Goal: Task Accomplishment & Management: Complete application form

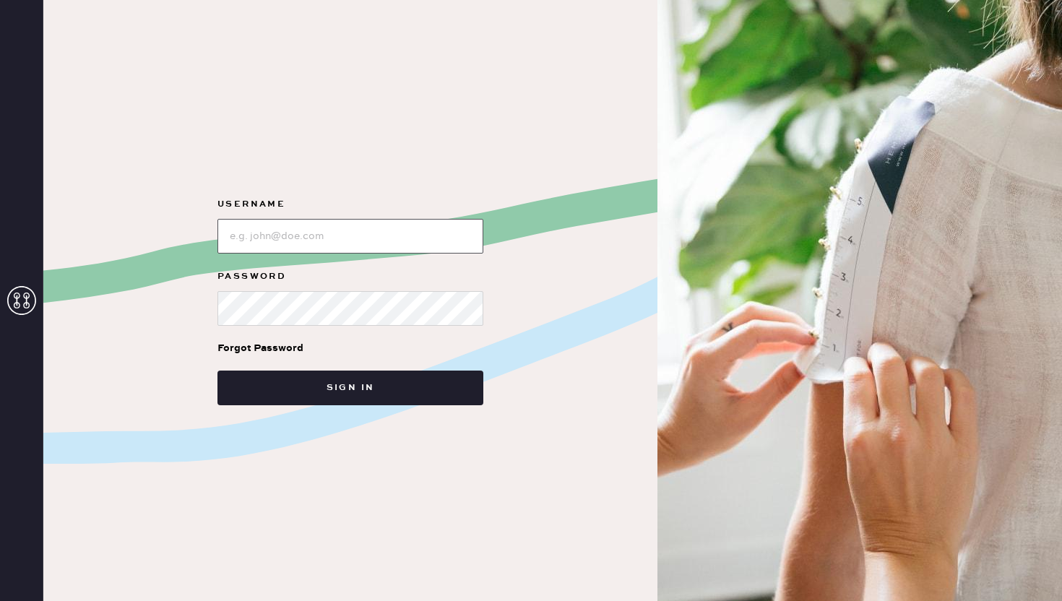
click at [344, 251] on input "loginName" at bounding box center [350, 236] width 266 height 35
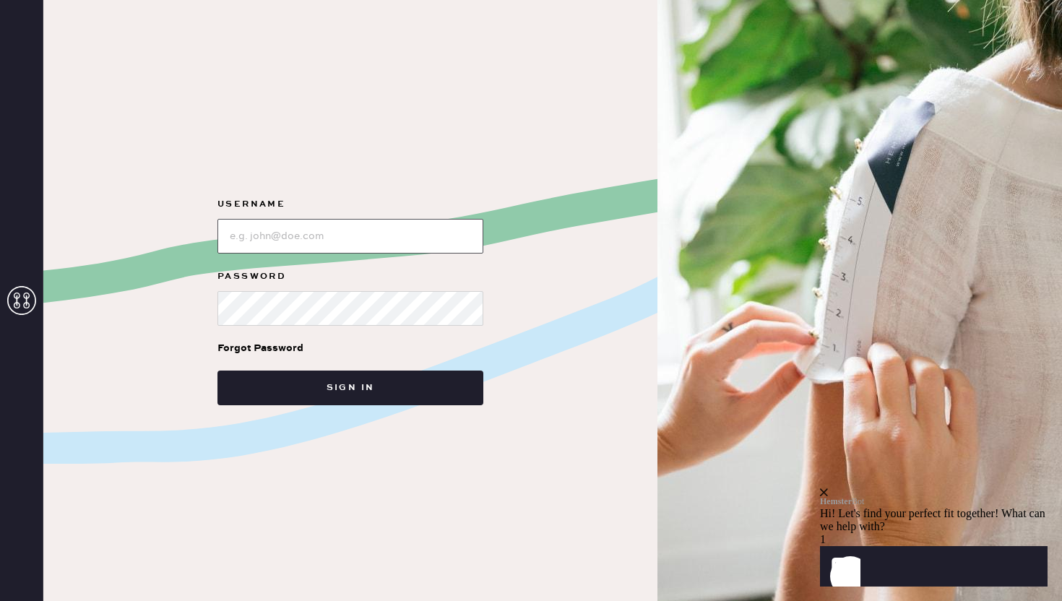
type input "reformationbethesdarow"
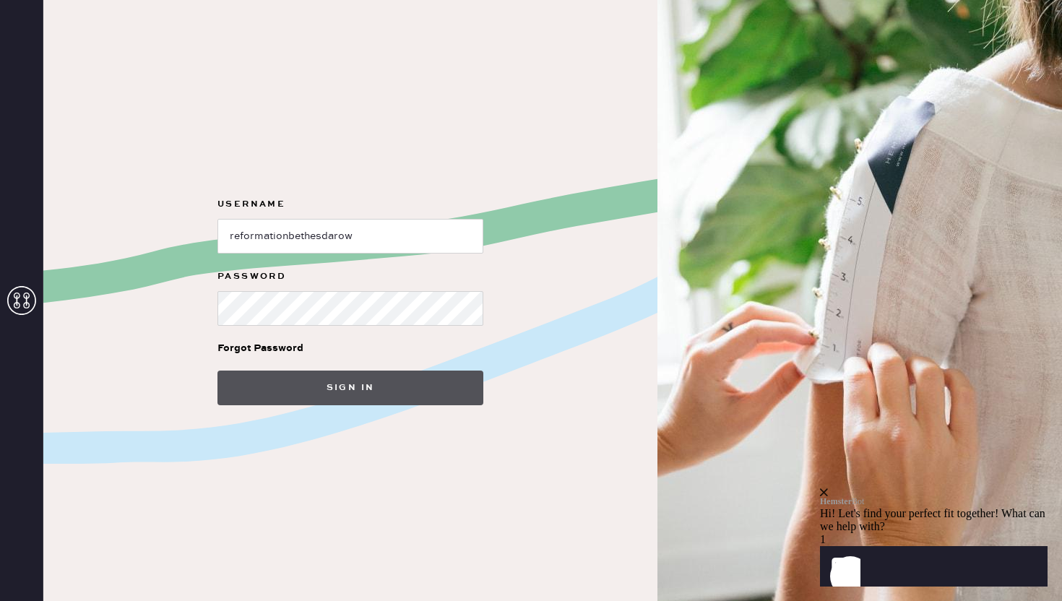
click at [272, 394] on button "Sign in" at bounding box center [350, 388] width 266 height 35
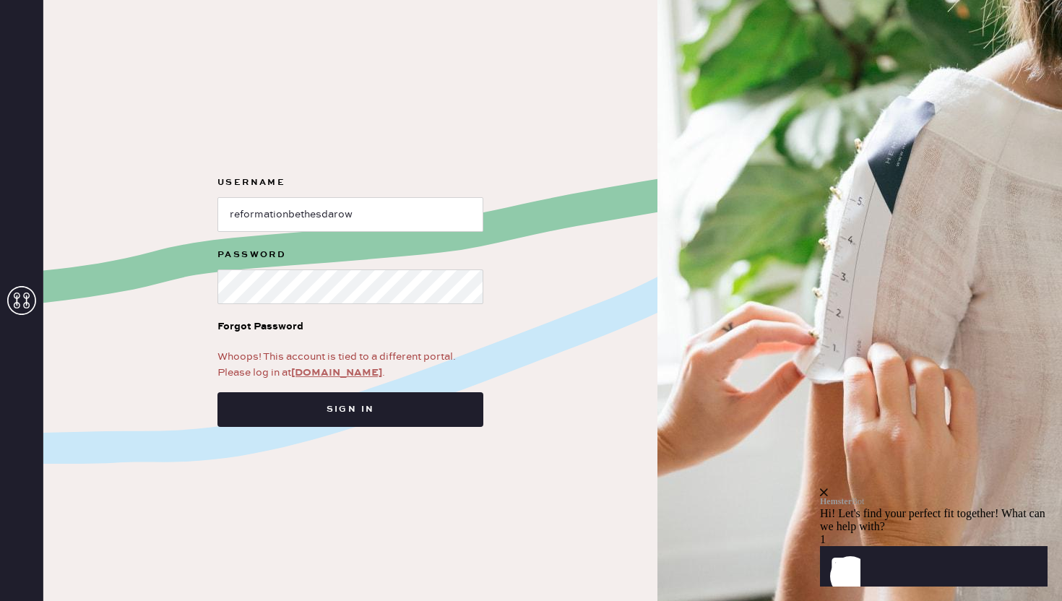
click at [319, 372] on link "app.hemster.co" at bounding box center [336, 372] width 91 height 13
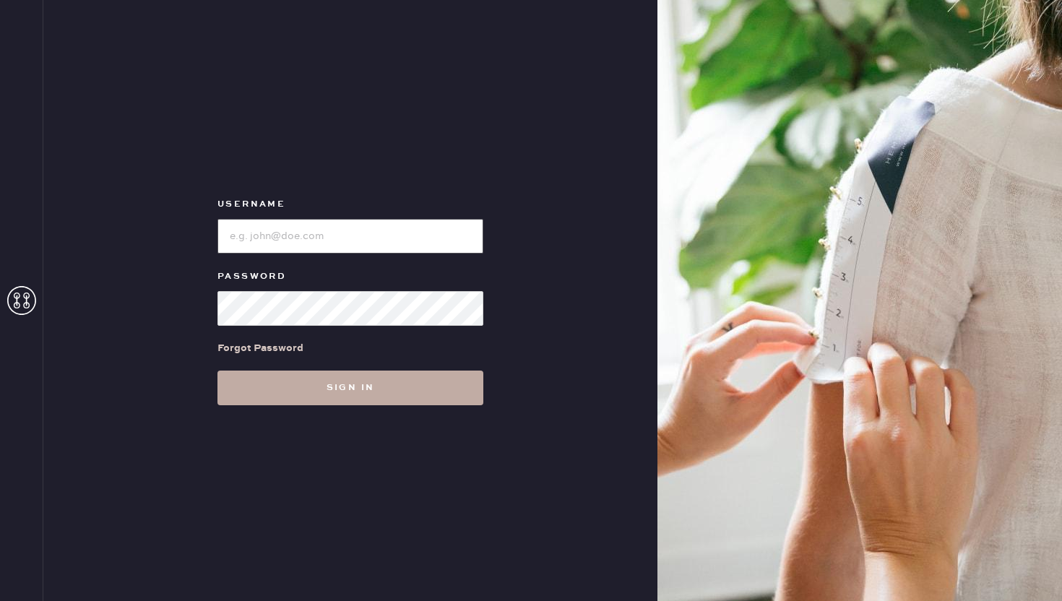
type input "reformationbethesdarow"
click at [316, 387] on button "Sign in" at bounding box center [350, 388] width 266 height 35
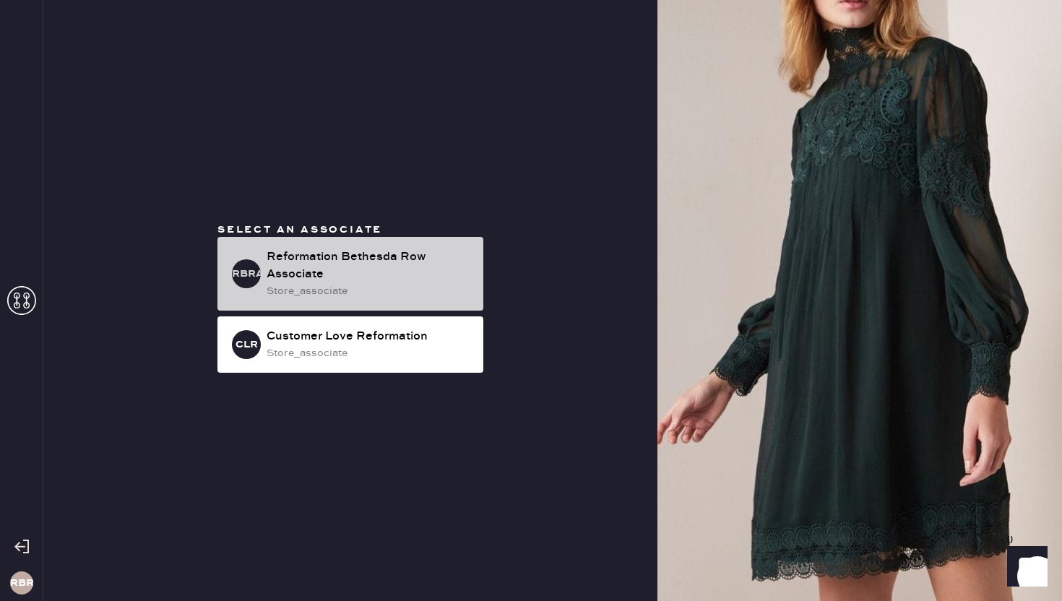
click at [378, 290] on div "store_associate" at bounding box center [369, 291] width 205 height 16
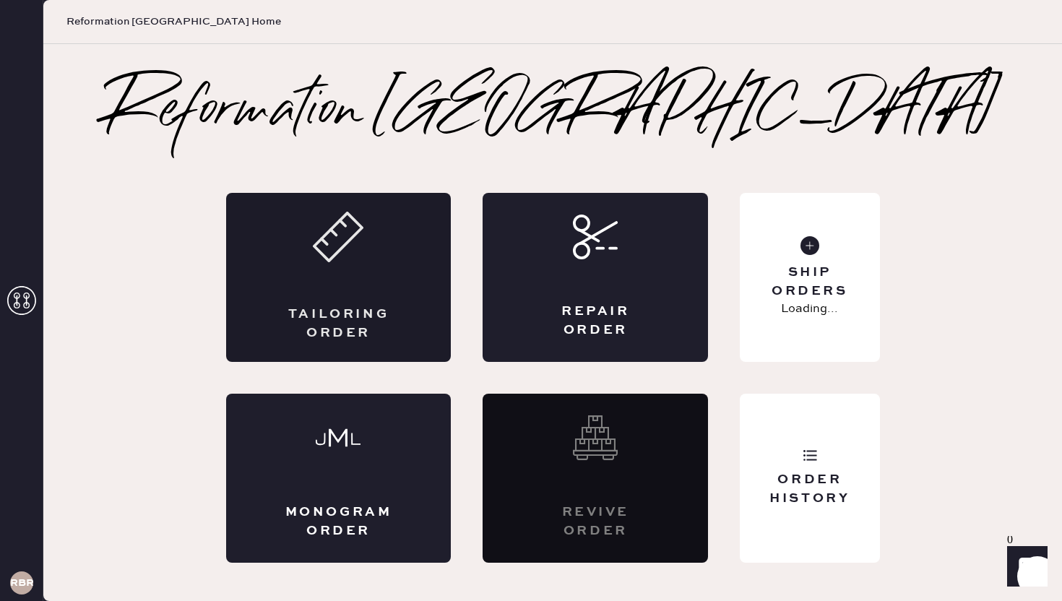
click at [381, 277] on div "Tailoring Order" at bounding box center [338, 277] width 225 height 169
click at [350, 241] on use at bounding box center [338, 237] width 48 height 48
click at [315, 317] on div "Tailoring Order" at bounding box center [339, 324] width 110 height 36
click at [342, 246] on use at bounding box center [338, 237] width 48 height 48
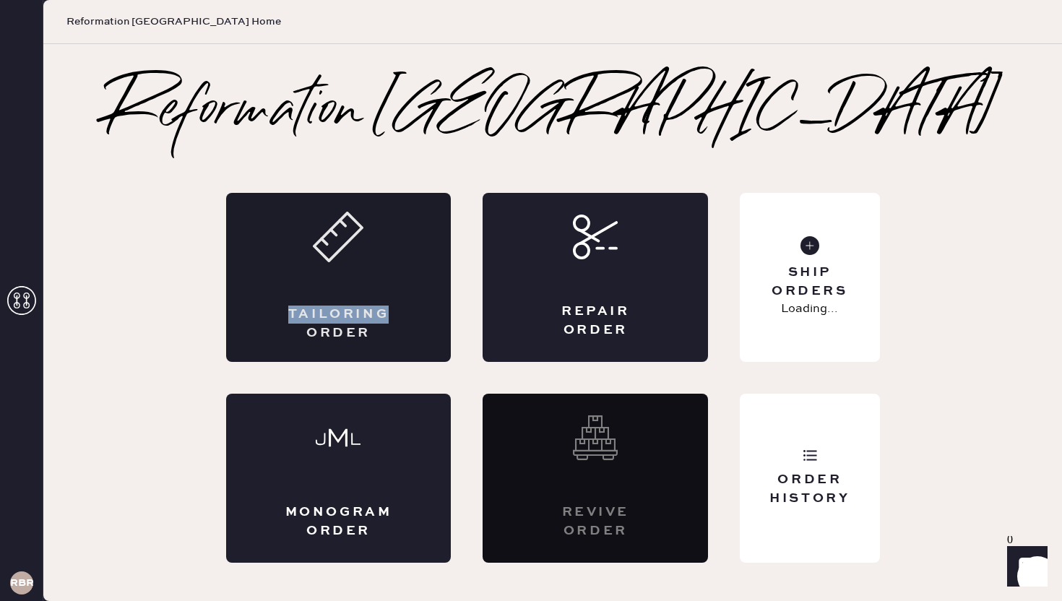
click at [342, 246] on use at bounding box center [338, 237] width 48 height 48
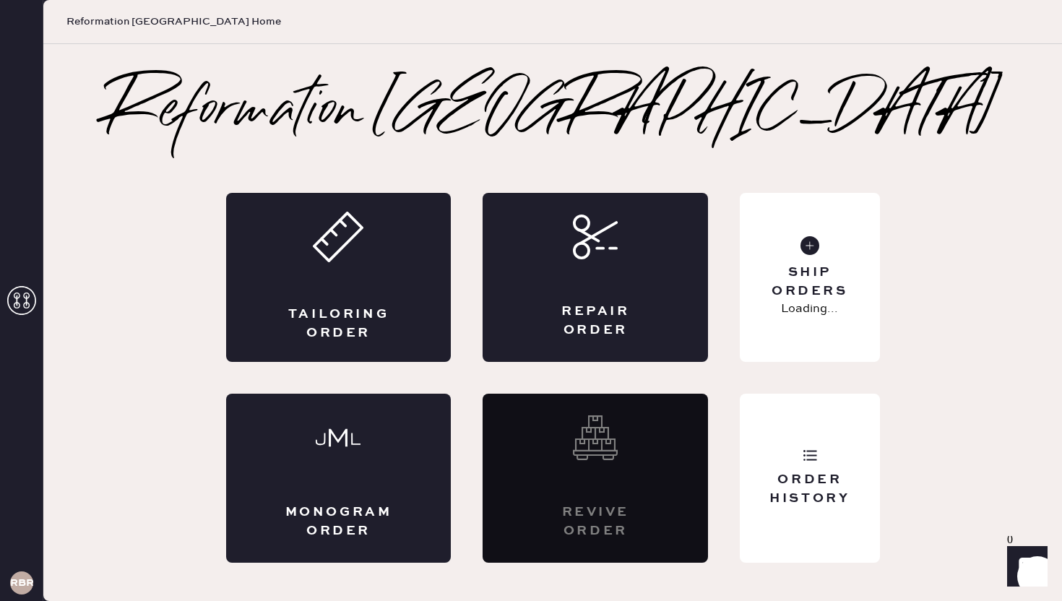
click at [98, 246] on div "Reformation Bethesda Row Tailoring Order Repair Order Monogram Order Revive ord…" at bounding box center [552, 323] width 1018 height 480
click at [344, 236] on icon at bounding box center [338, 237] width 51 height 51
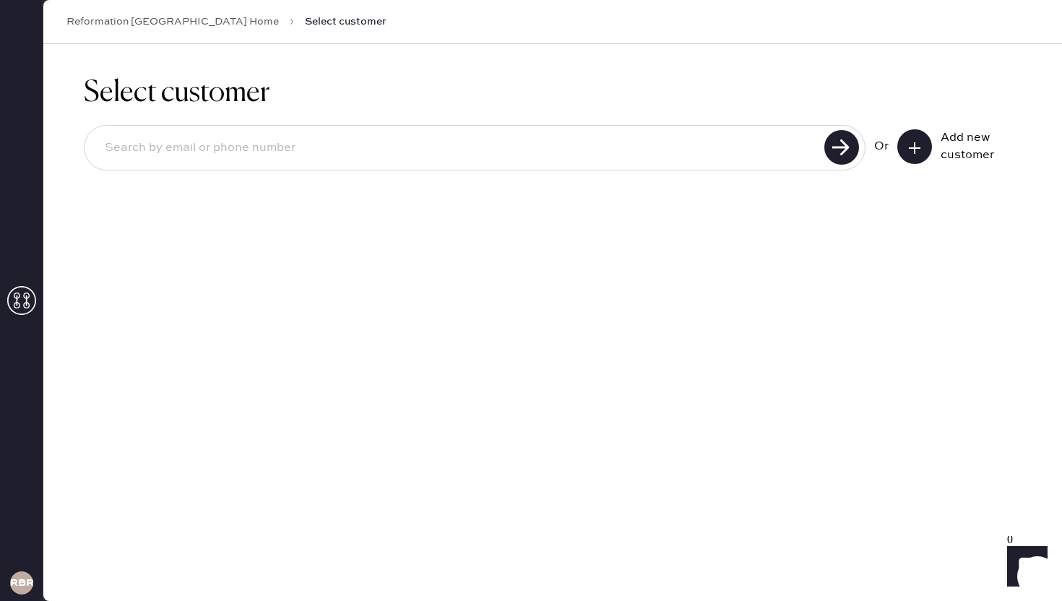
click at [333, 147] on input at bounding box center [456, 147] width 727 height 33
type input "[EMAIL_ADDRESS][DOMAIN_NAME]"
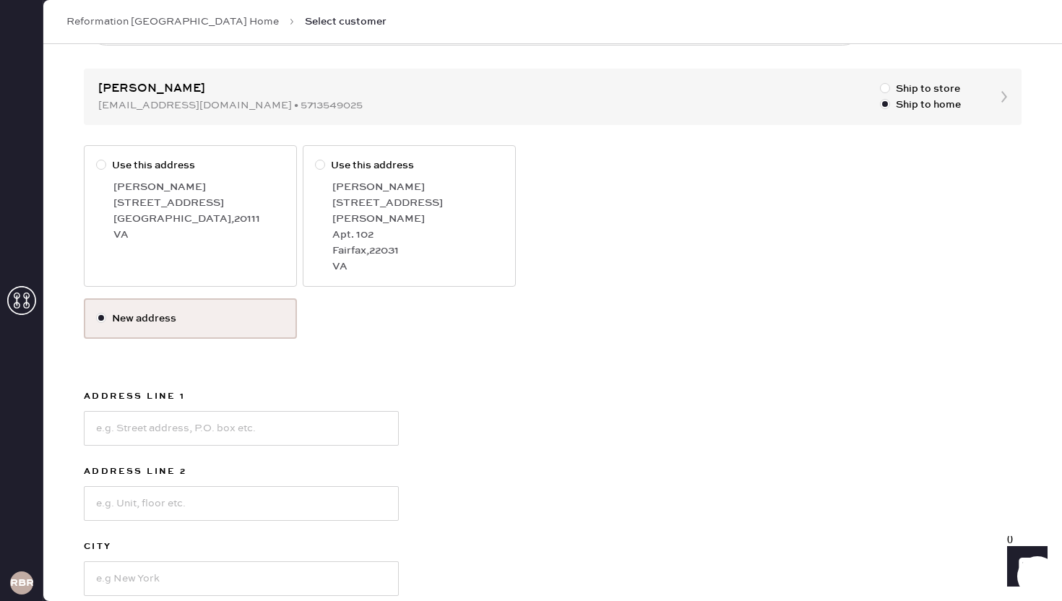
scroll to position [126, 0]
click at [120, 219] on div "Manassass , 20111" at bounding box center [198, 217] width 171 height 16
click at [97, 157] on input "Use this address" at bounding box center [96, 156] width 1 height 1
radio input "true"
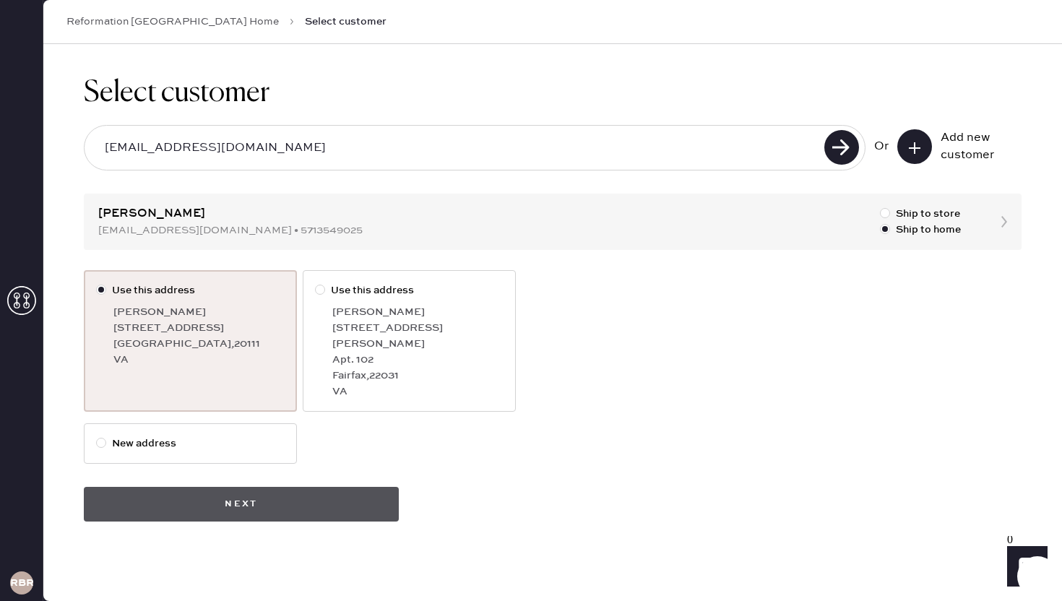
click at [307, 493] on button "Next" at bounding box center [241, 504] width 315 height 35
click at [232, 495] on button "Next" at bounding box center [241, 504] width 315 height 35
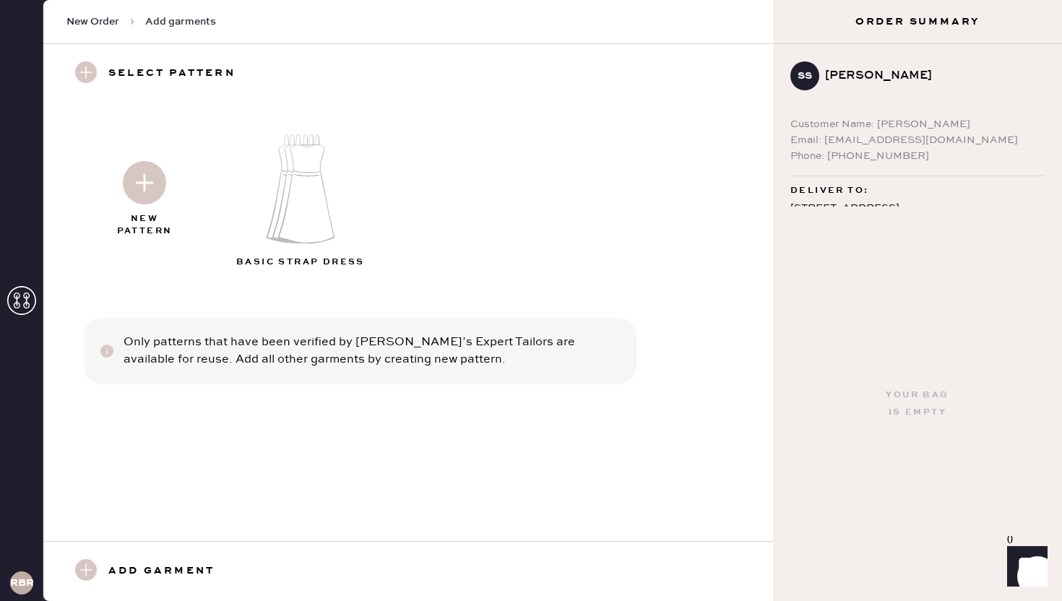
click at [93, 562] on icon at bounding box center [86, 570] width 22 height 22
click at [92, 575] on use at bounding box center [86, 570] width 22 height 22
click at [84, 579] on use at bounding box center [86, 570] width 22 height 22
click at [139, 190] on img at bounding box center [144, 182] width 43 height 43
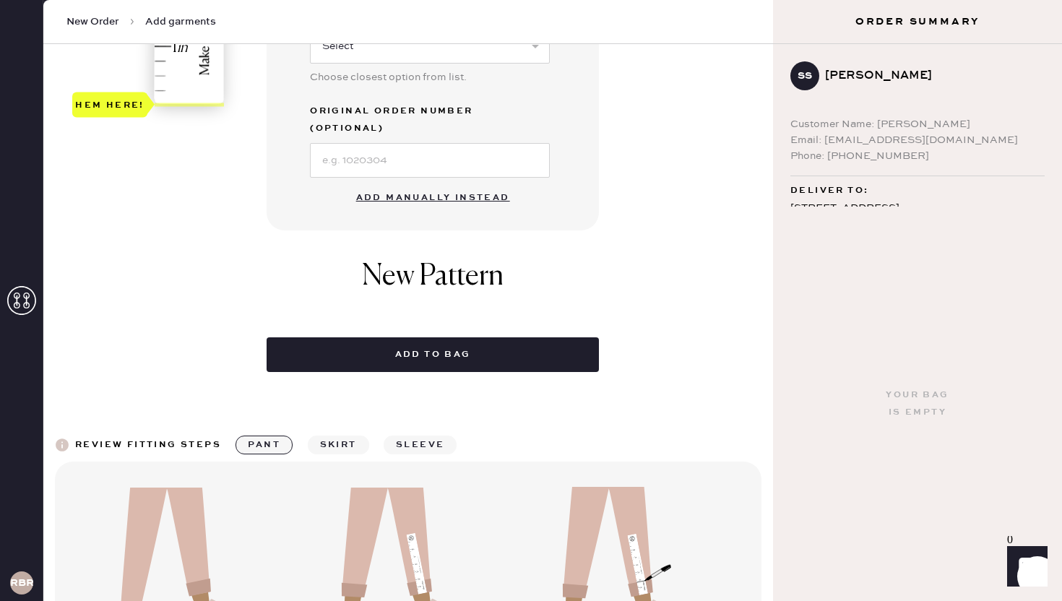
click at [459, 183] on button "Add manually instead" at bounding box center [432, 197] width 171 height 29
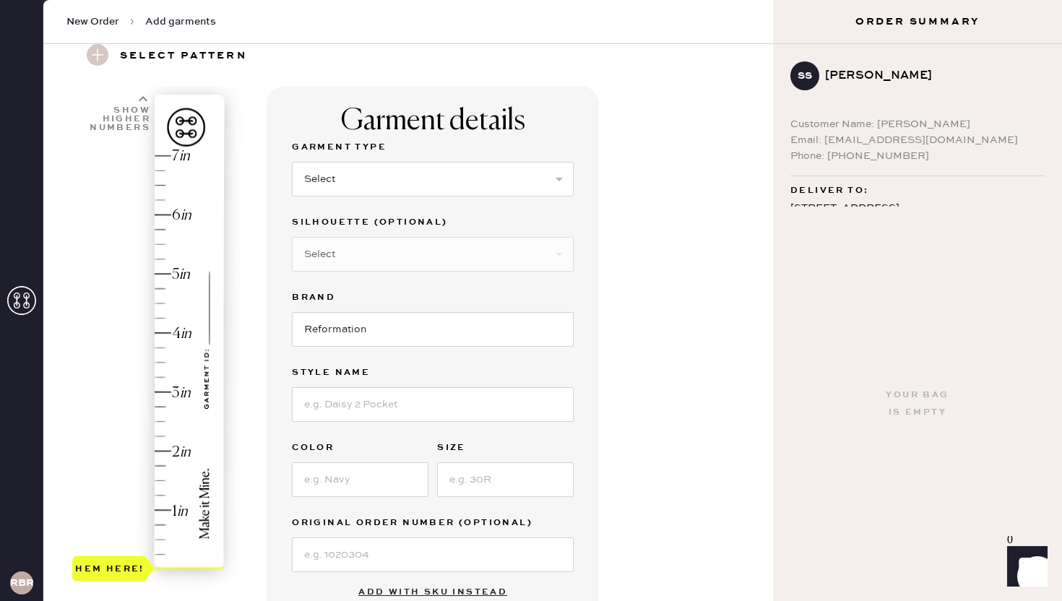
scroll to position [56, 0]
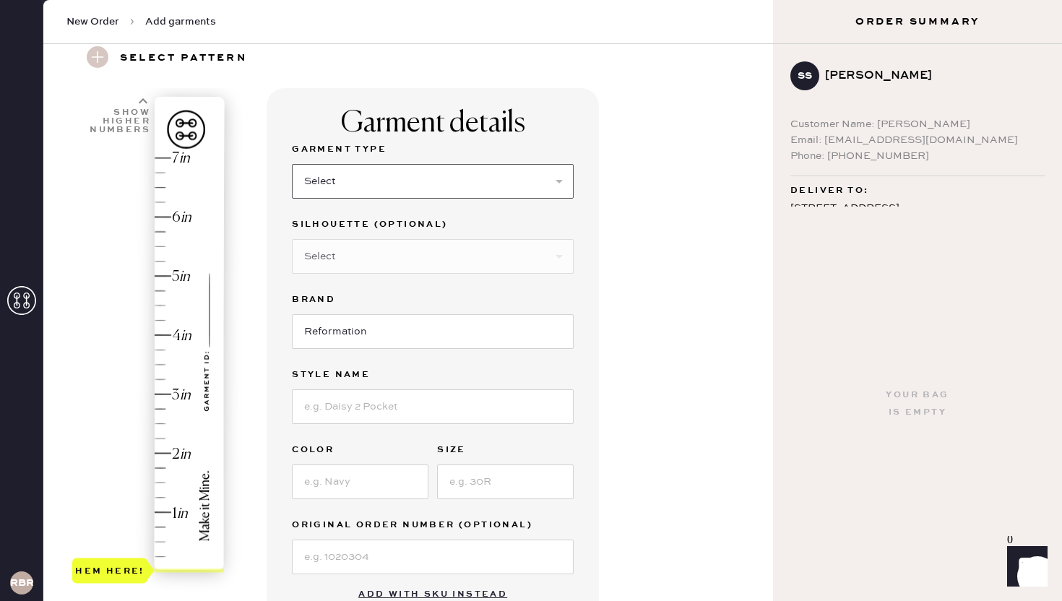
click at [389, 176] on select "Select Basic Skirt Jeans Leggings Pants Shorts Basic Sleeved Dress Basic Sleeve…" at bounding box center [433, 181] width 282 height 35
select select "7"
click at [292, 164] on select "Select Basic Skirt Jeans Leggings Pants Shorts Basic Sleeved Dress Basic Sleeve…" at bounding box center [433, 181] width 282 height 35
click at [352, 254] on select "Select Other" at bounding box center [433, 256] width 282 height 35
click at [352, 254] on select "Select Maxi Dress Midi Dress Mini Dress Other" at bounding box center [433, 256] width 282 height 35
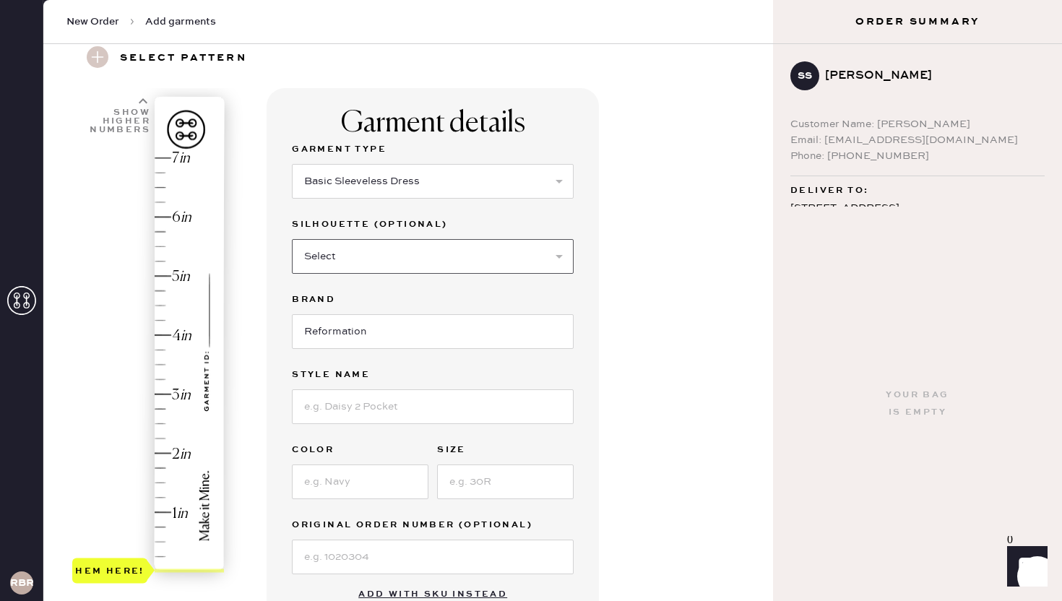
select select "31"
click at [292, 239] on select "Select Maxi Dress Midi Dress Mini Dress Other" at bounding box center [433, 256] width 282 height 35
click at [328, 409] on input at bounding box center [433, 406] width 282 height 35
type input "[PERSON_NAME] Knit Dress"
click at [320, 490] on input at bounding box center [360, 481] width 137 height 35
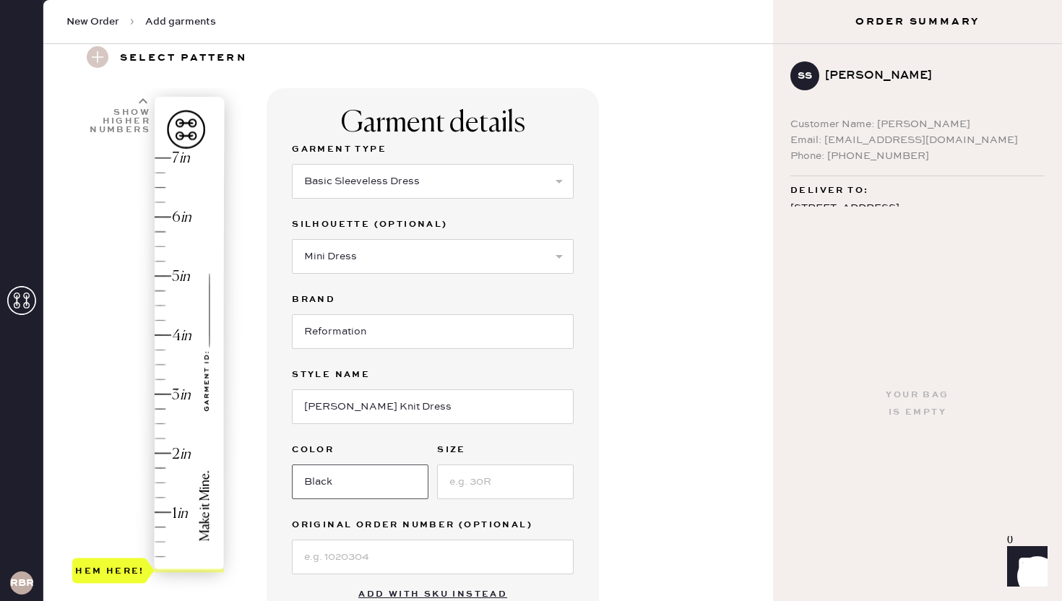
type input "Black"
type input "M"
click at [337, 563] on input at bounding box center [433, 557] width 282 height 35
type input "S28191254"
click at [645, 415] on div "Garment details Garment Type Select Basic Skirt Jeans Leggings Pants Shorts Bas…" at bounding box center [514, 498] width 495 height 820
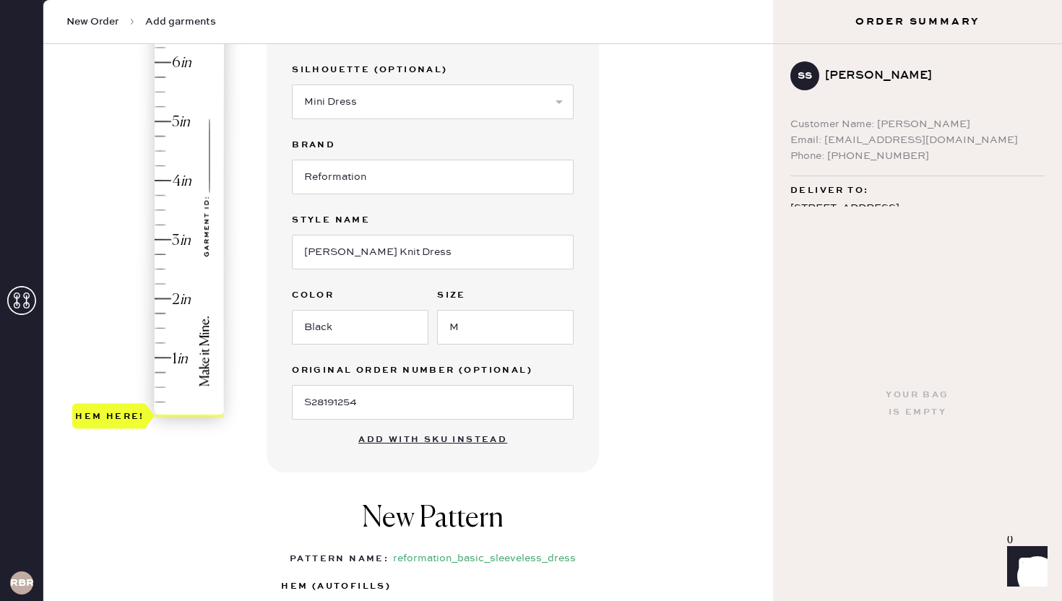
scroll to position [209, 0]
type input "4.5"
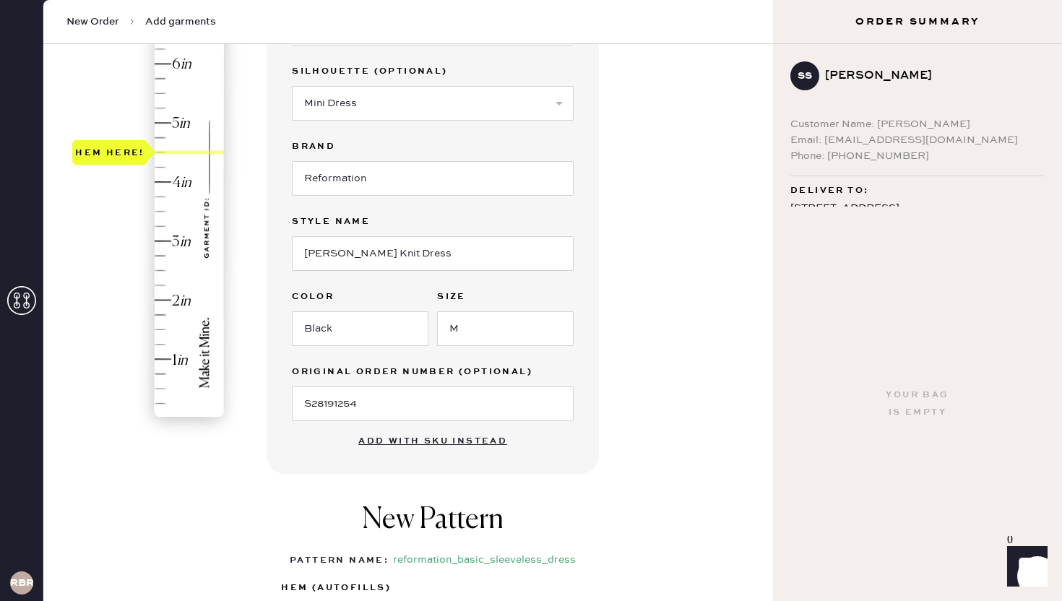
click at [154, 152] on div "Hem here!" at bounding box center [149, 212] width 154 height 426
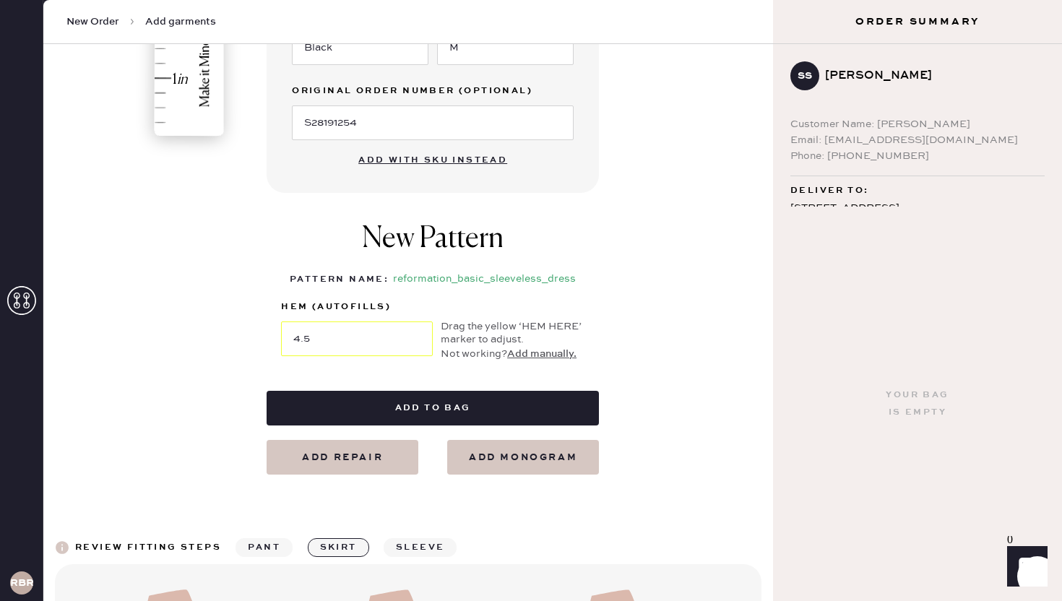
scroll to position [492, 0]
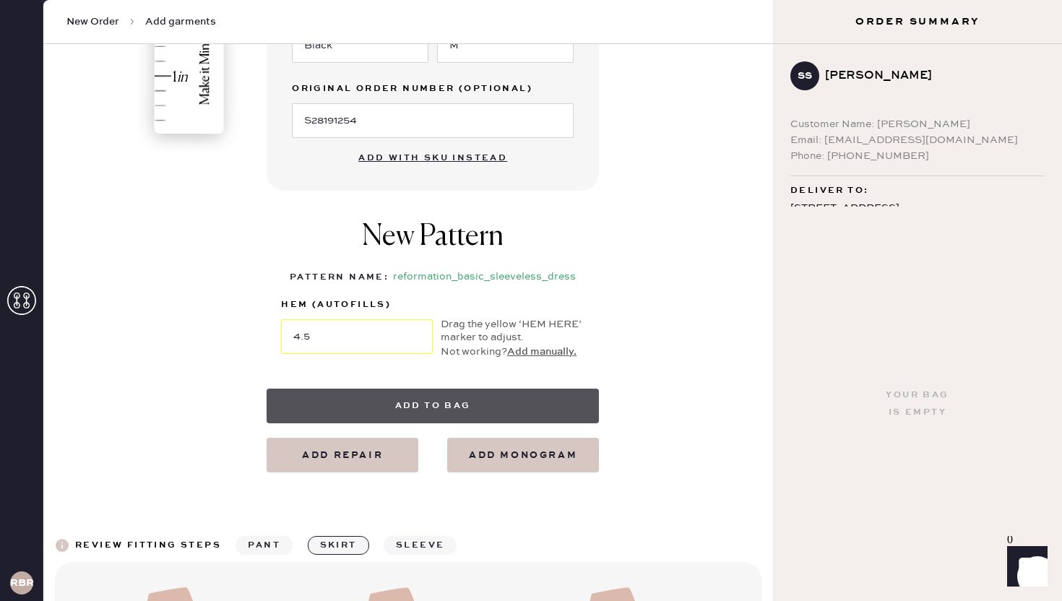
click at [446, 420] on button "Add to bag" at bounding box center [433, 406] width 332 height 35
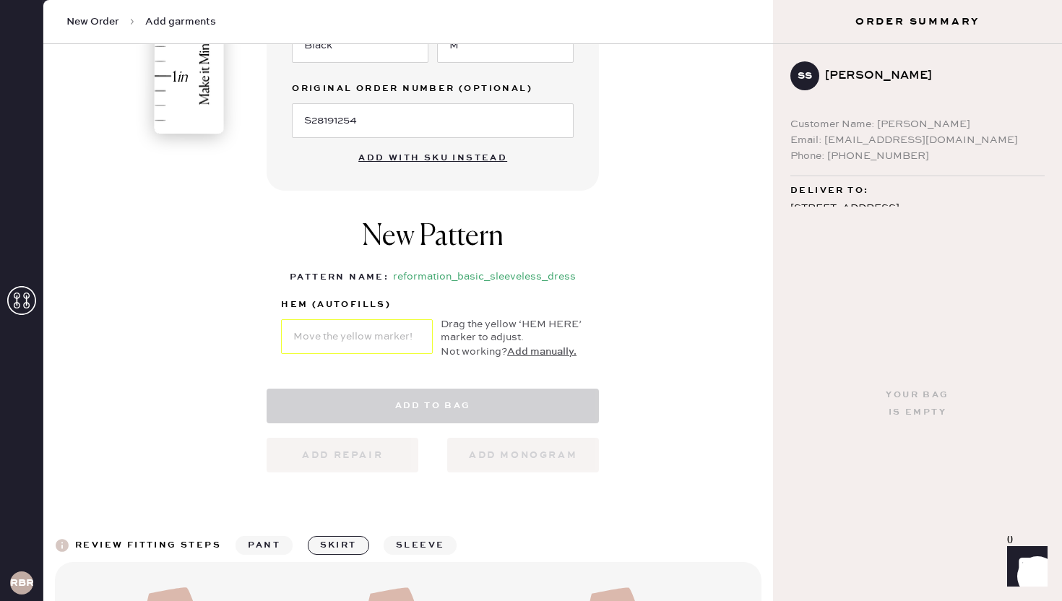
select select "7"
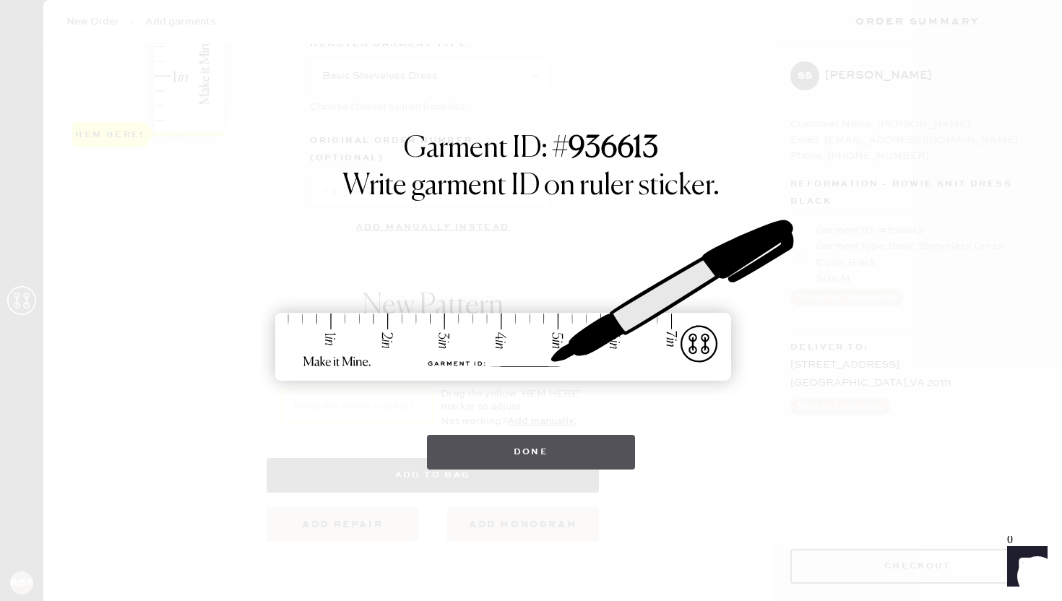
click at [461, 451] on button "Done" at bounding box center [531, 452] width 209 height 35
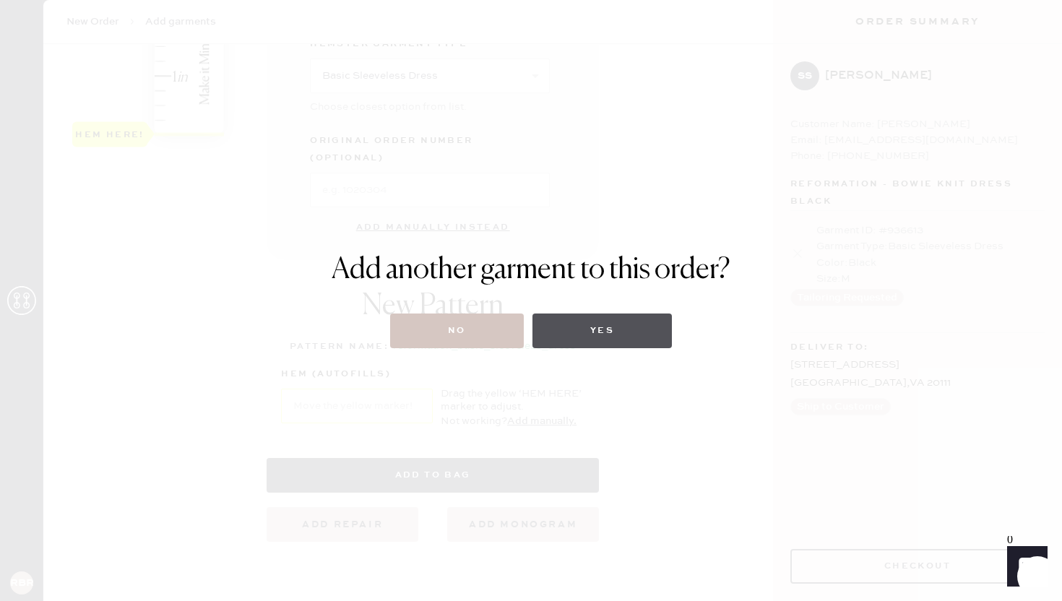
click at [571, 328] on button "Yes" at bounding box center [601, 330] width 139 height 35
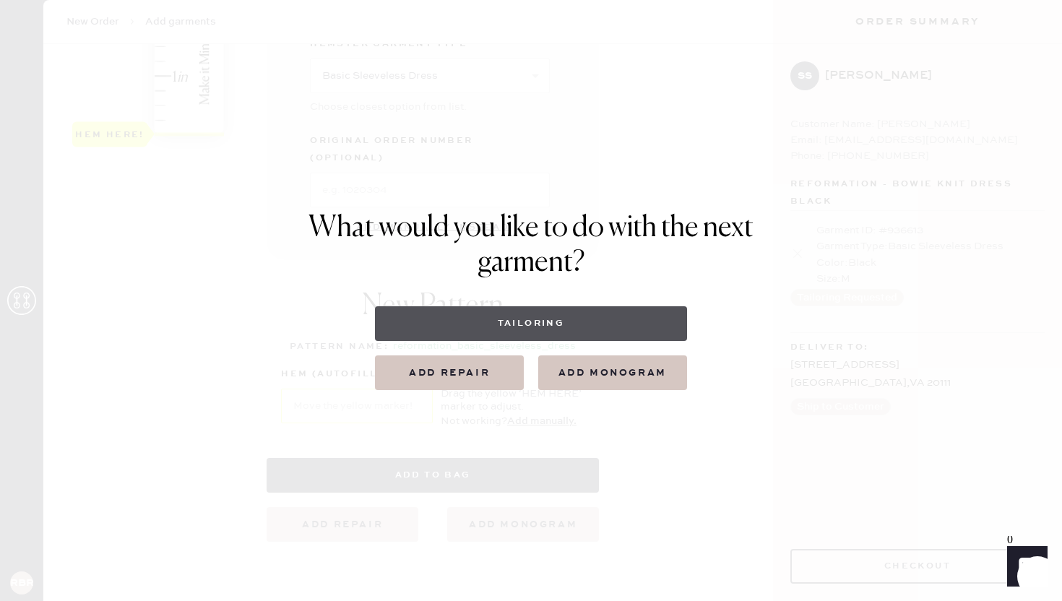
click at [553, 315] on button "Tailoring" at bounding box center [530, 323] width 311 height 35
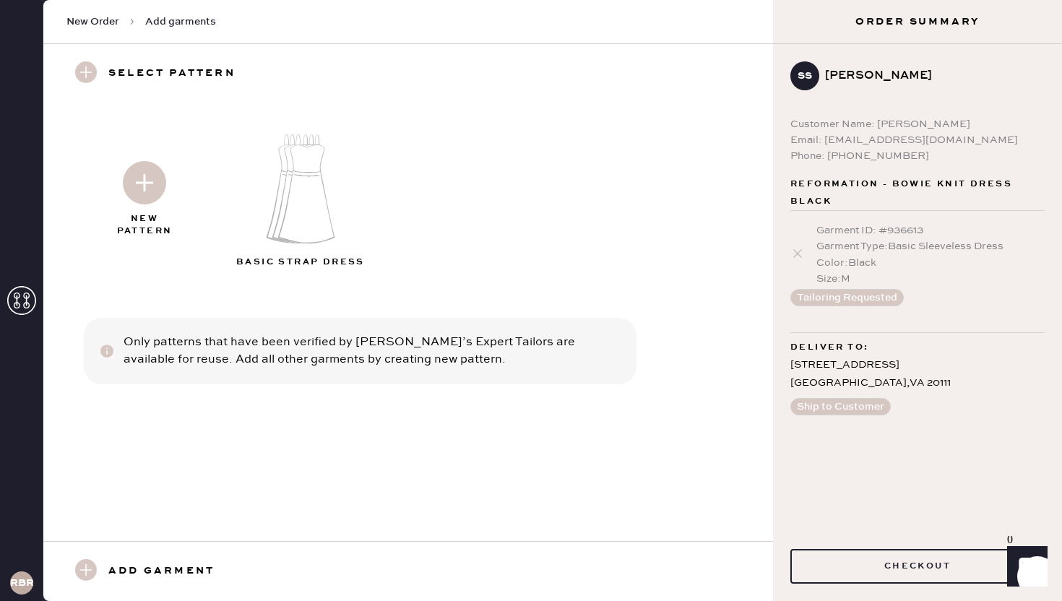
click at [141, 189] on img at bounding box center [144, 182] width 43 height 43
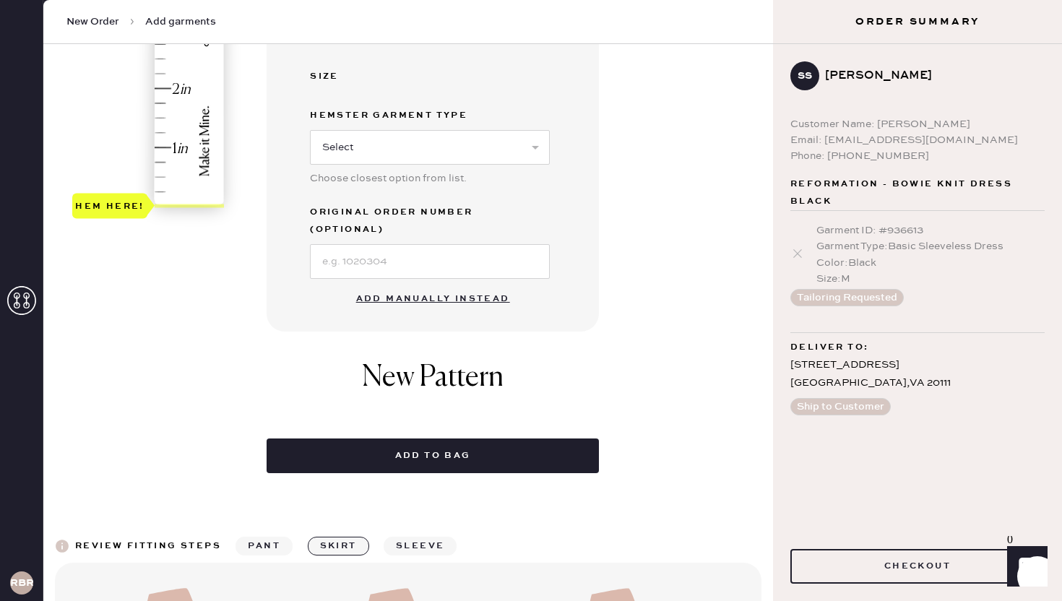
scroll to position [494, 0]
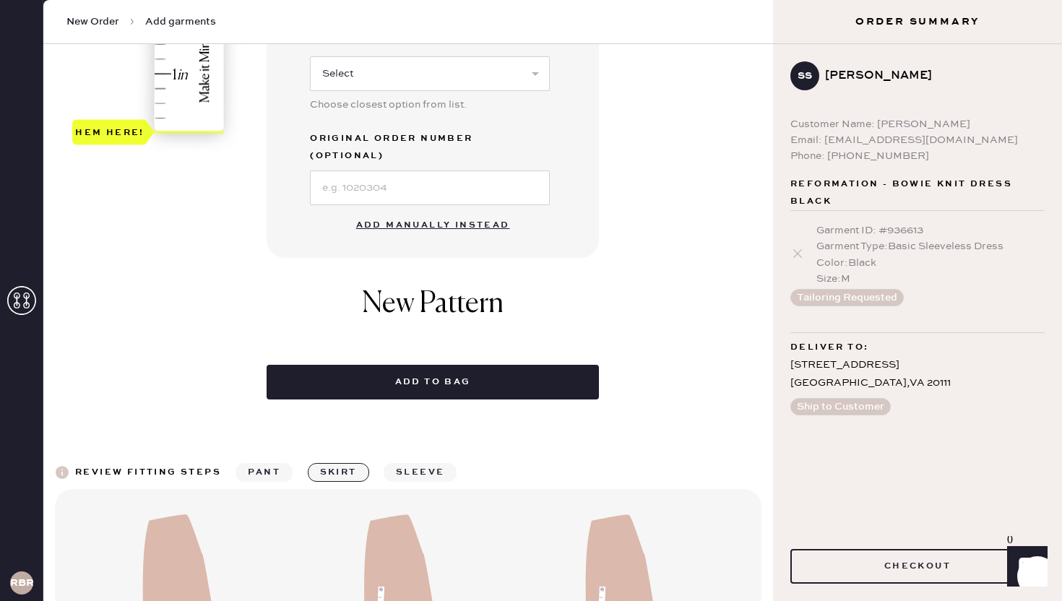
click at [412, 211] on button "Add manually instead" at bounding box center [432, 225] width 171 height 29
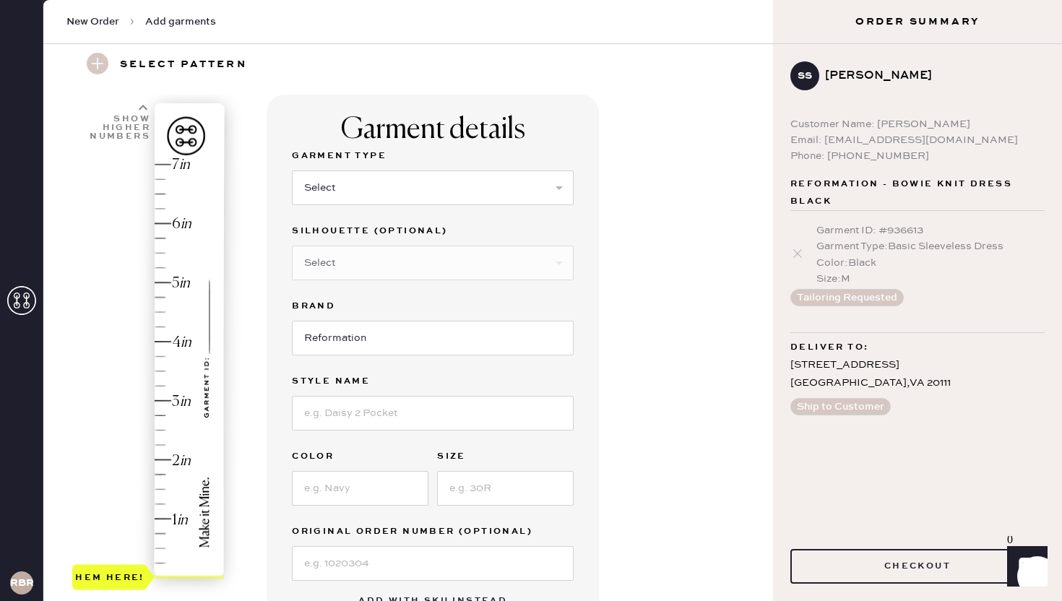
scroll to position [39, 0]
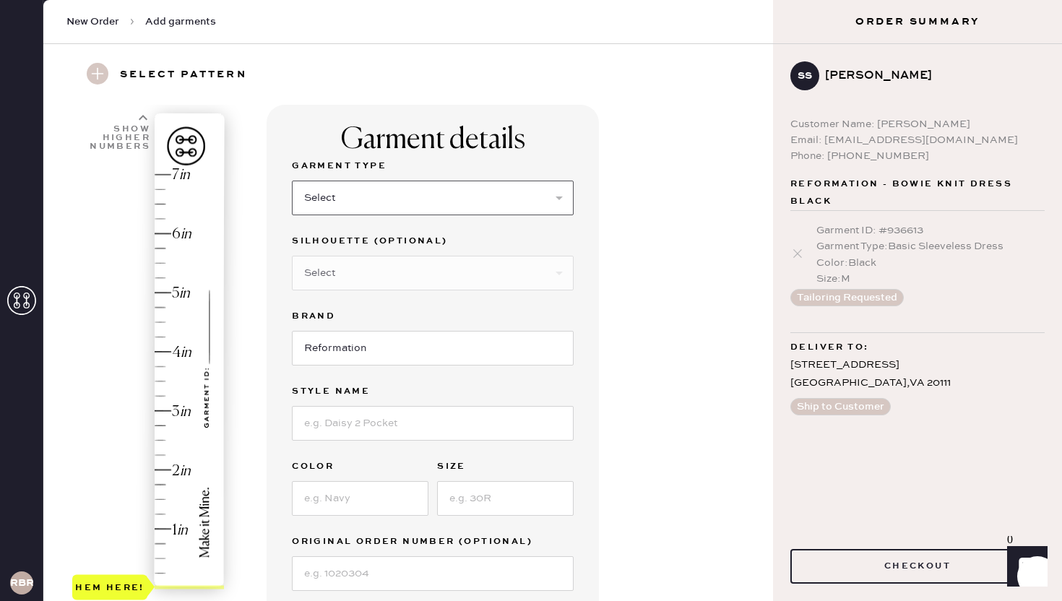
click at [377, 186] on select "Select Basic Skirt Jeans Leggings Pants Shorts Basic Sleeved Dress Basic Sleeve…" at bounding box center [433, 198] width 282 height 35
select select "6"
click at [292, 181] on select "Select Basic Skirt Jeans Leggings Pants Shorts Basic Sleeved Dress Basic Sleeve…" at bounding box center [433, 198] width 282 height 35
click at [356, 281] on select "Select Maxi Dress Midi Dress Mini Dress Other" at bounding box center [433, 273] width 282 height 35
select select "37"
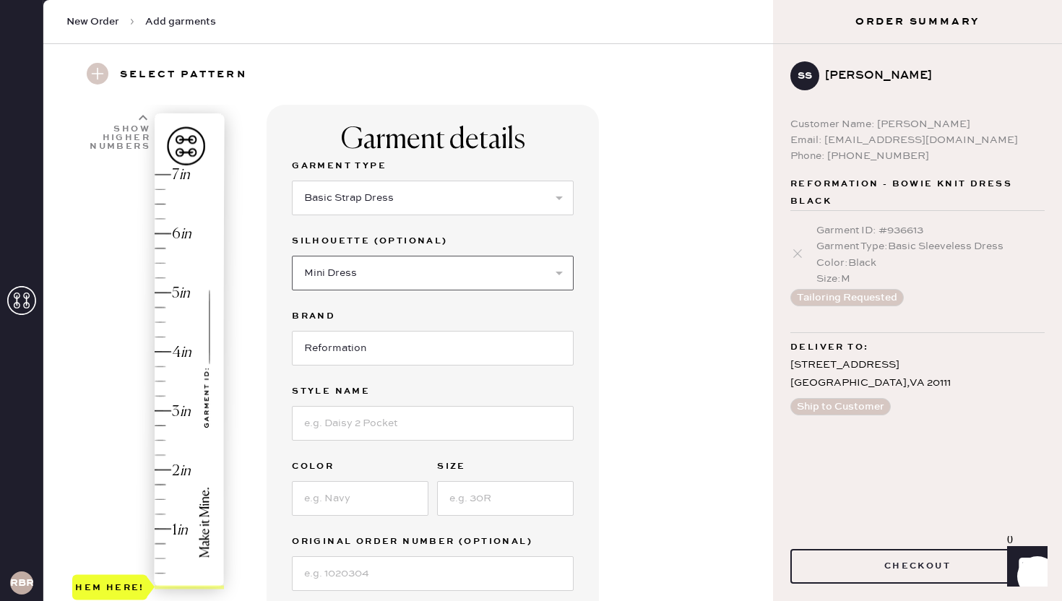
click at [292, 256] on select "Select Maxi Dress Midi Dress Mini Dress Other" at bounding box center [433, 273] width 282 height 35
click at [332, 413] on input at bounding box center [433, 423] width 282 height 35
type input "Wynn Dress"
type input "White"
type input "10"
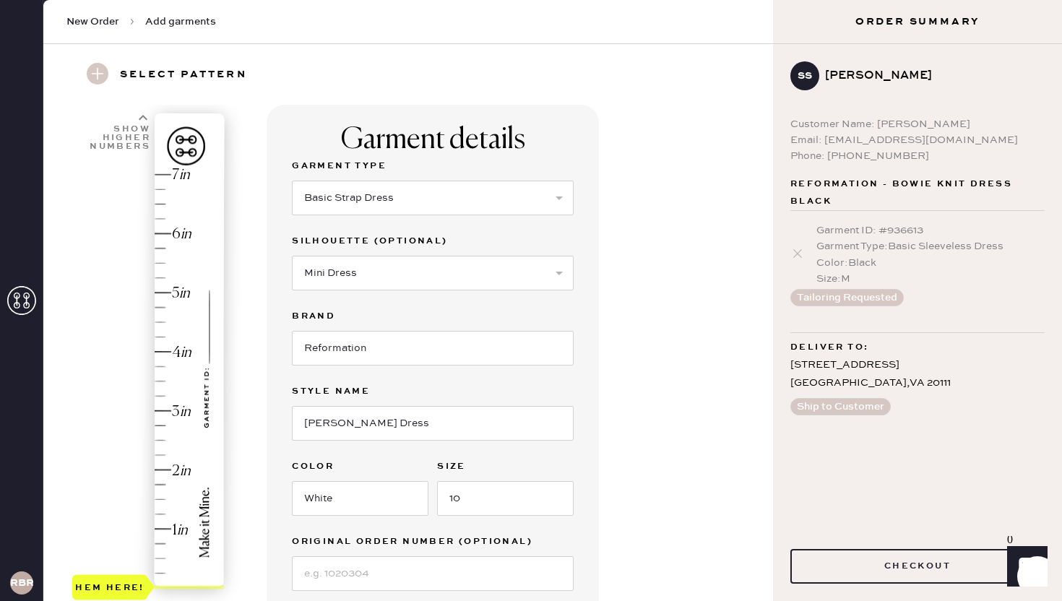
click at [634, 433] on div "Garment details Garment Type Select Basic Skirt Jeans Leggings Pants Shorts Bas…" at bounding box center [514, 535] width 495 height 861
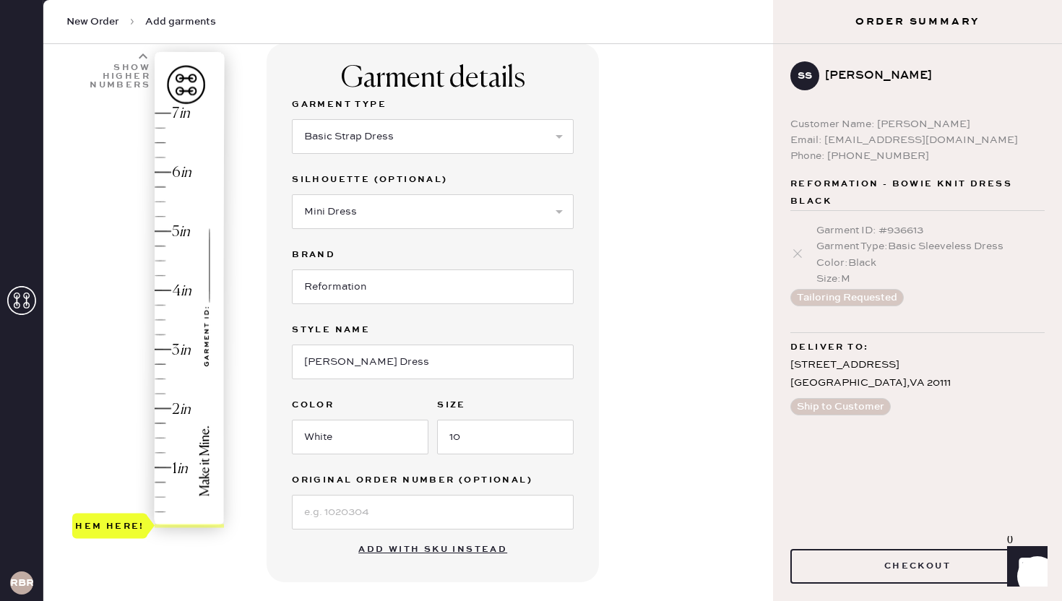
scroll to position [114, 0]
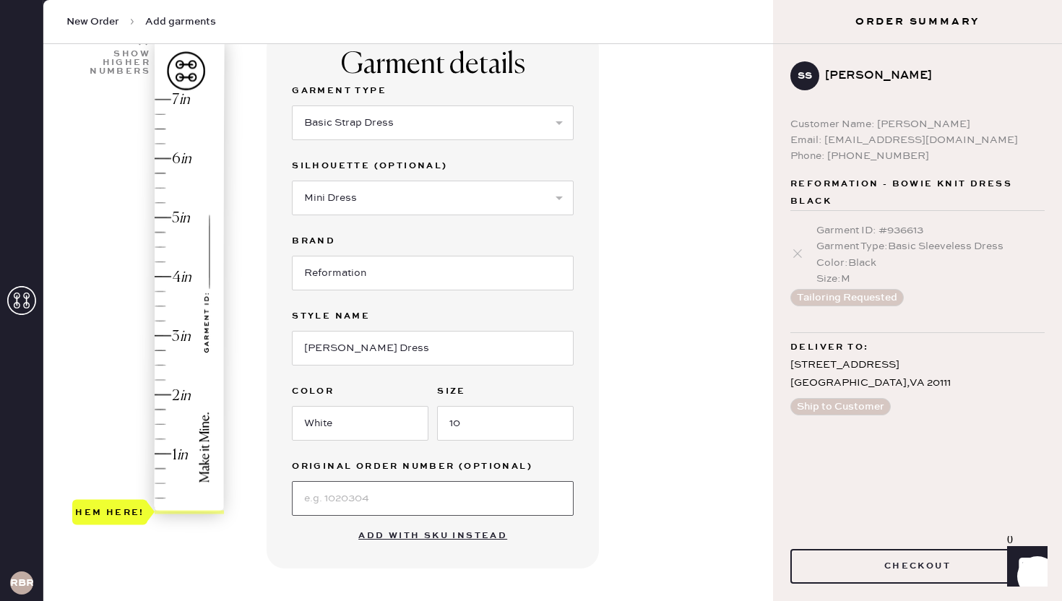
click at [401, 499] on input at bounding box center [433, 498] width 282 height 35
type input "S28191254"
click at [701, 480] on div "Garment details Garment Type Select Basic Skirt Jeans Leggings Pants Shorts Bas…" at bounding box center [514, 460] width 495 height 861
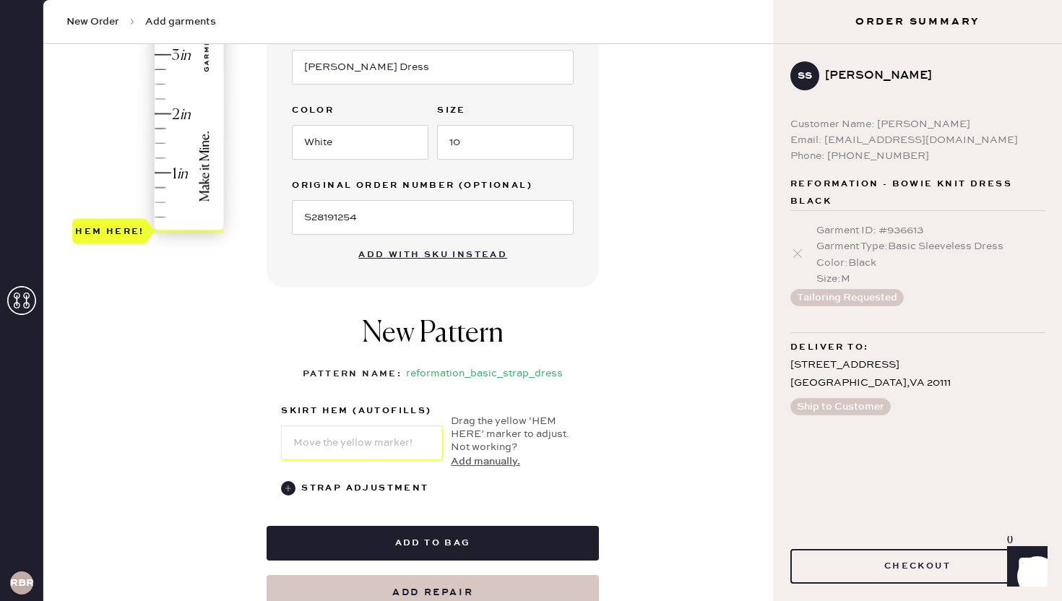
scroll to position [417, 0]
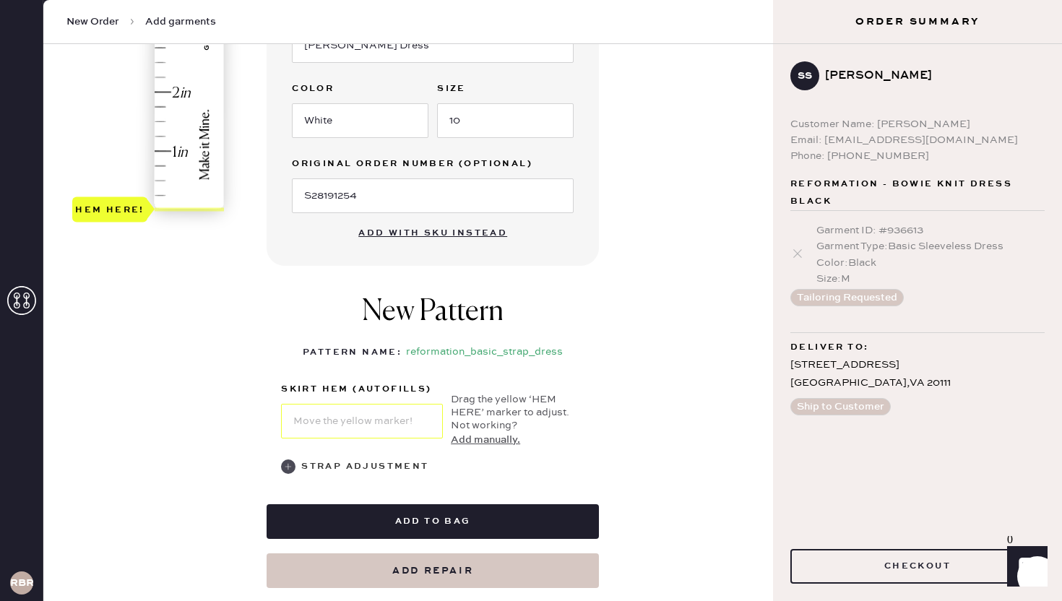
click at [381, 469] on div "Strap Adjustment" at bounding box center [364, 466] width 127 height 17
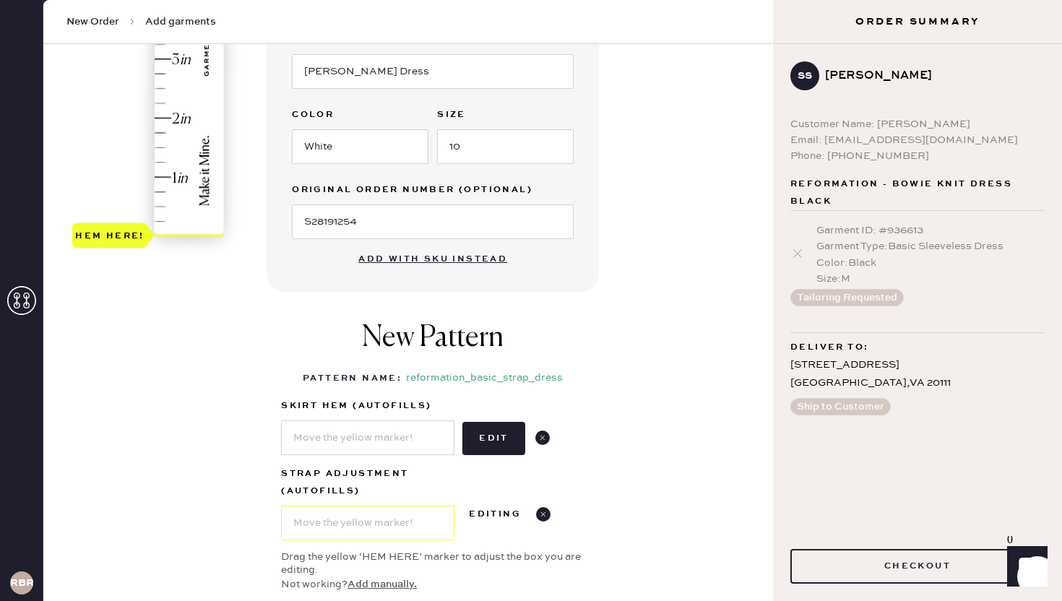
scroll to position [401, 0]
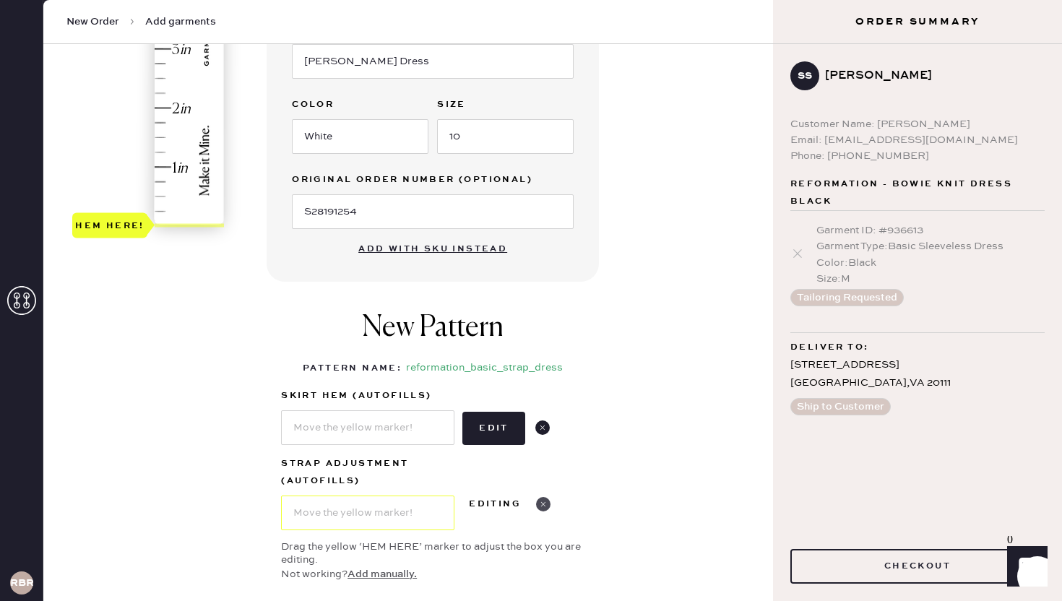
click at [545, 503] on use at bounding box center [543, 504] width 14 height 14
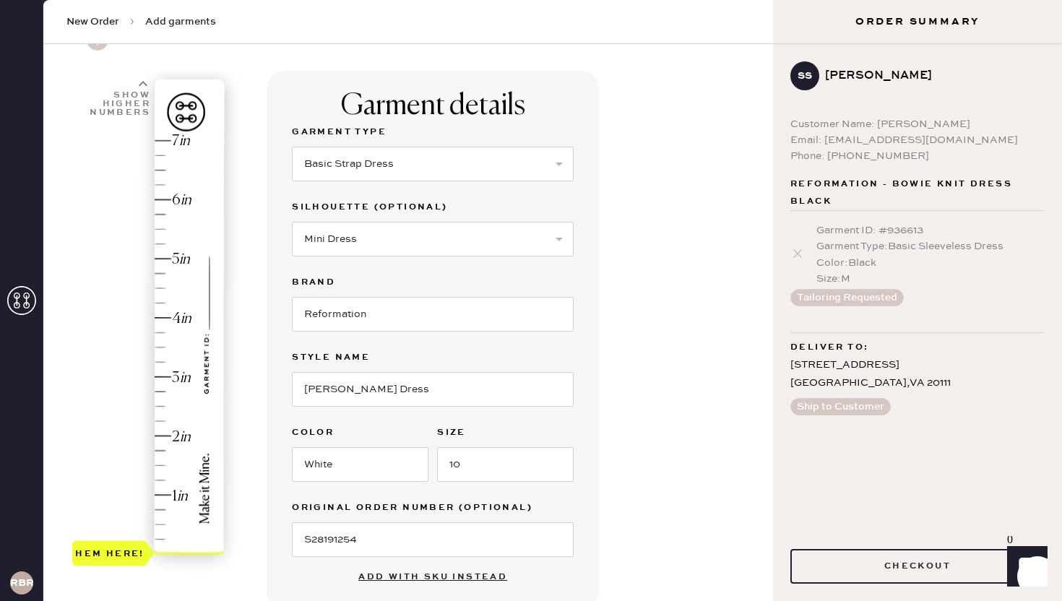
scroll to position [21, 0]
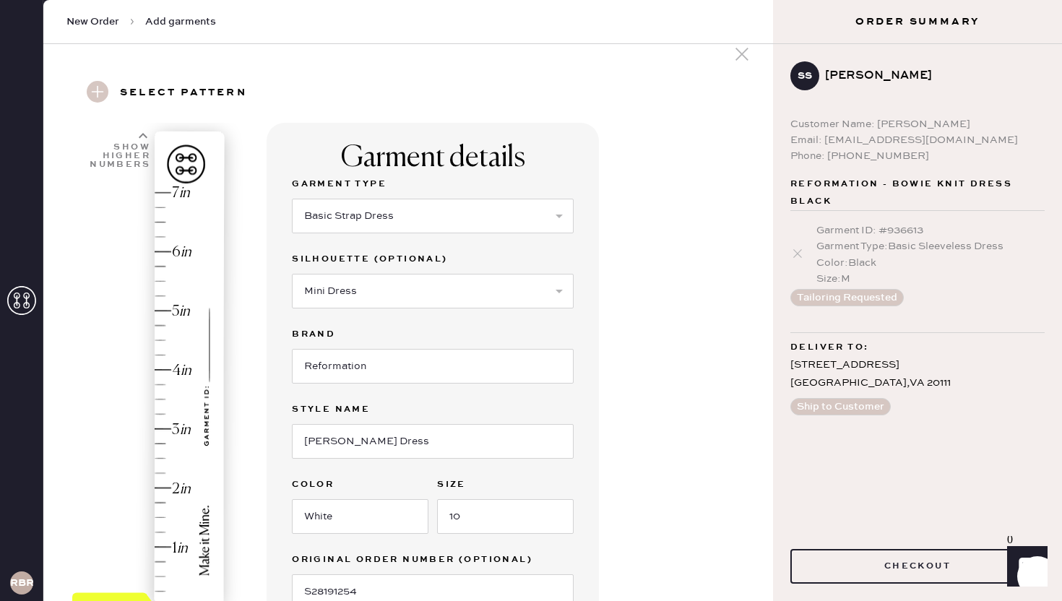
type input "3"
click at [162, 427] on div "Hem here!" at bounding box center [149, 399] width 154 height 426
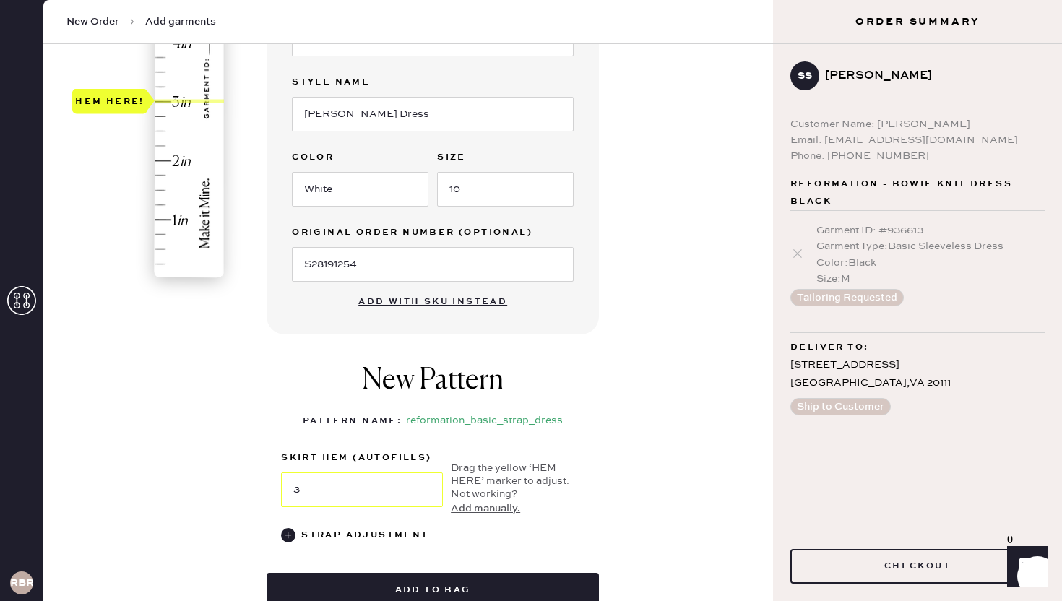
scroll to position [352, 0]
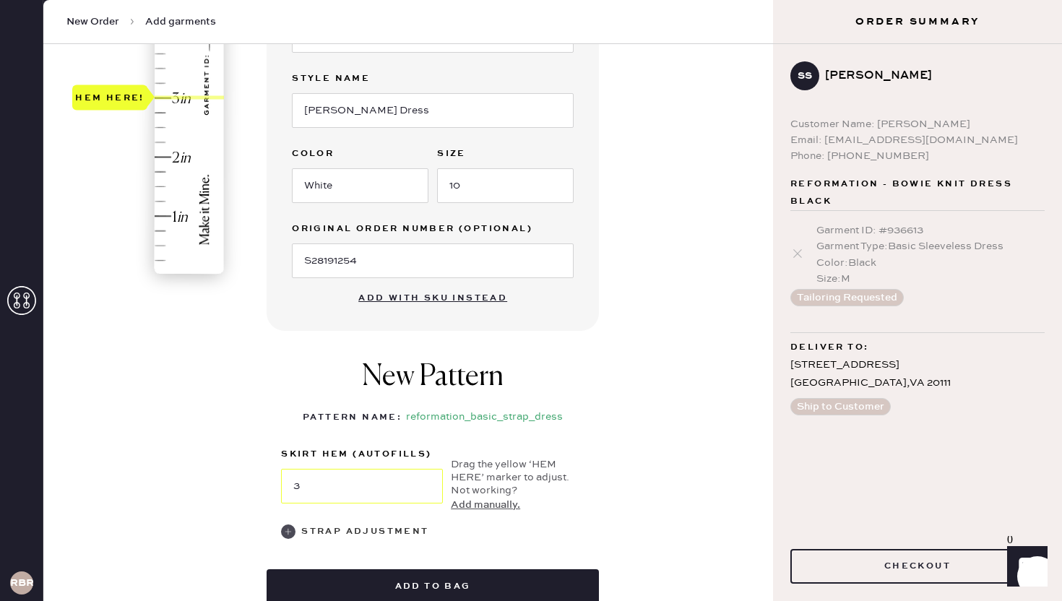
click at [287, 534] on use at bounding box center [288, 531] width 14 height 14
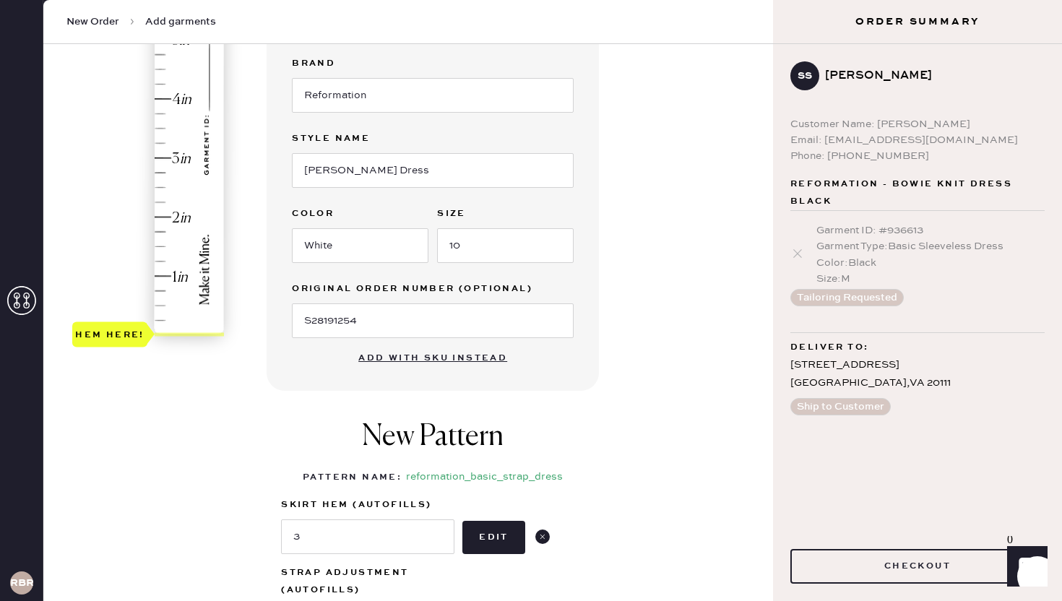
scroll to position [254, 0]
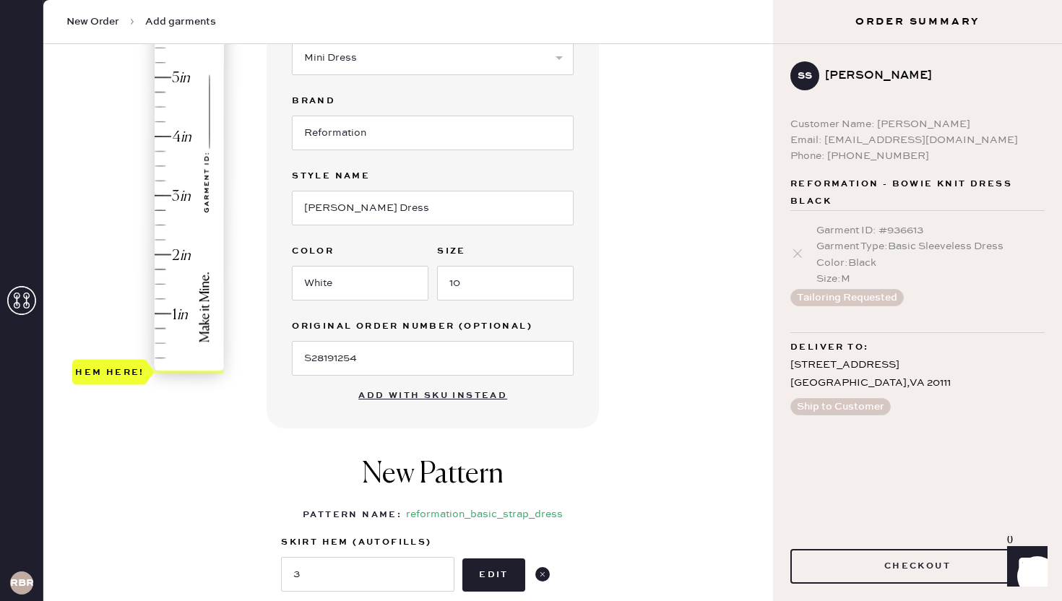
type input "3"
click at [171, 199] on div "Hem here!" at bounding box center [149, 166] width 154 height 426
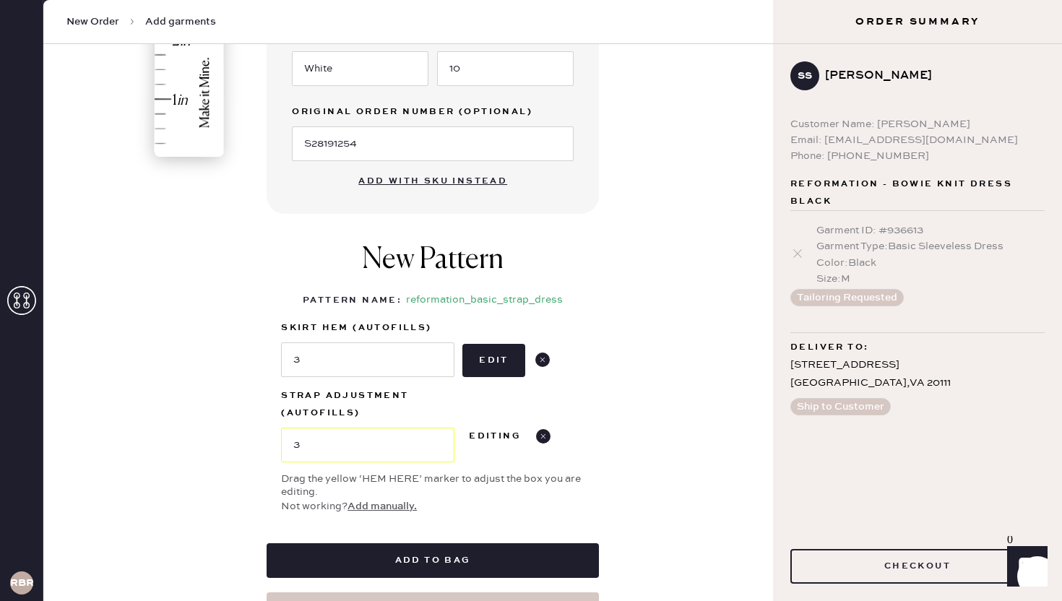
scroll to position [471, 0]
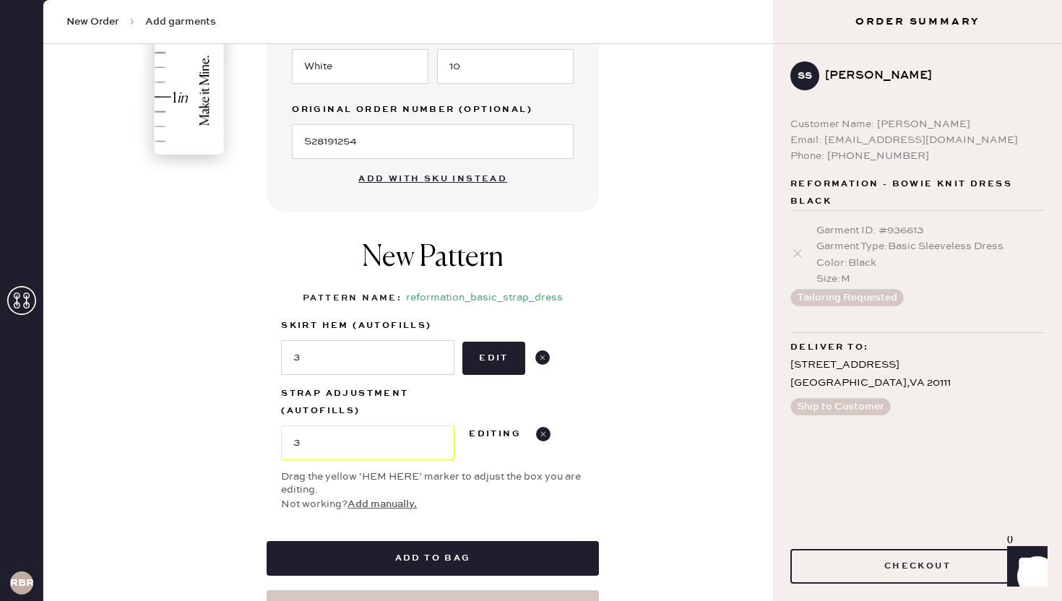
click at [451, 553] on button "Add to bag" at bounding box center [433, 558] width 332 height 35
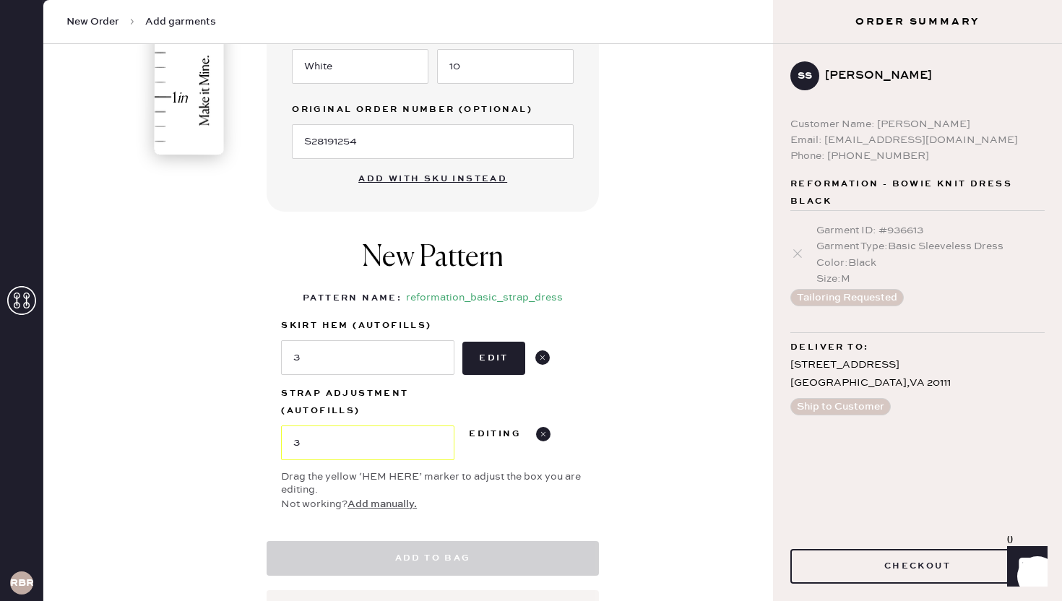
select select "6"
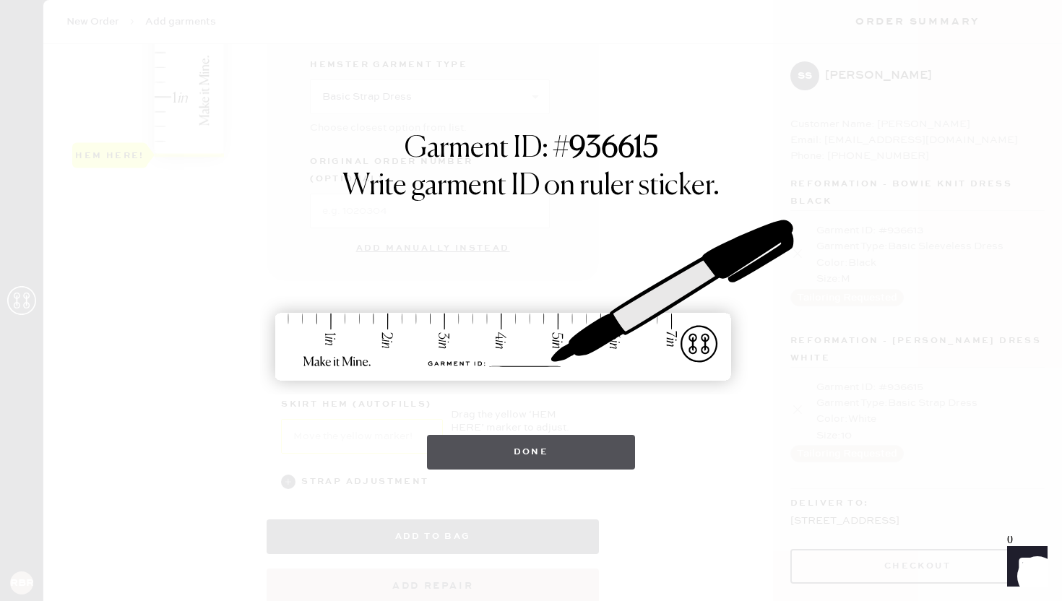
click at [495, 459] on button "Done" at bounding box center [531, 452] width 209 height 35
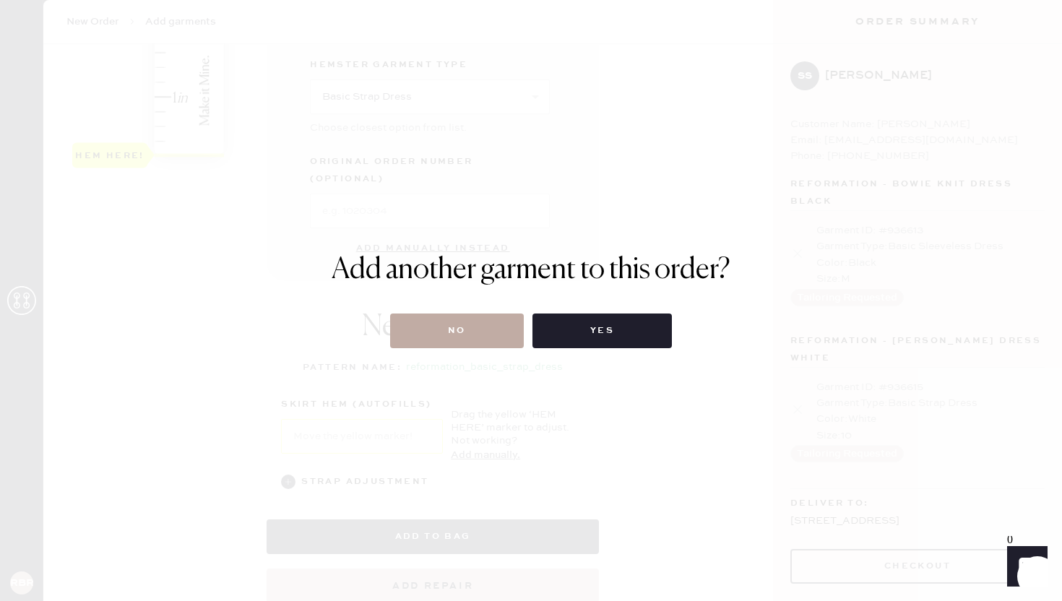
click at [501, 333] on button "No" at bounding box center [457, 330] width 134 height 35
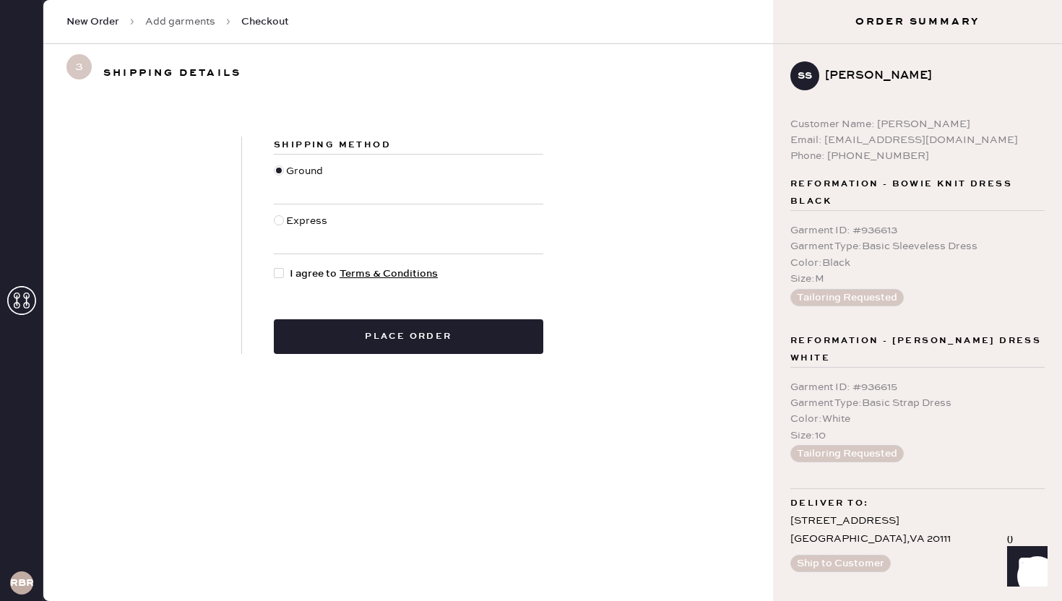
click at [280, 276] on div at bounding box center [279, 273] width 10 height 10
click at [274, 267] on input "I agree to Terms & Conditions" at bounding box center [274, 266] width 1 height 1
checkbox input "true"
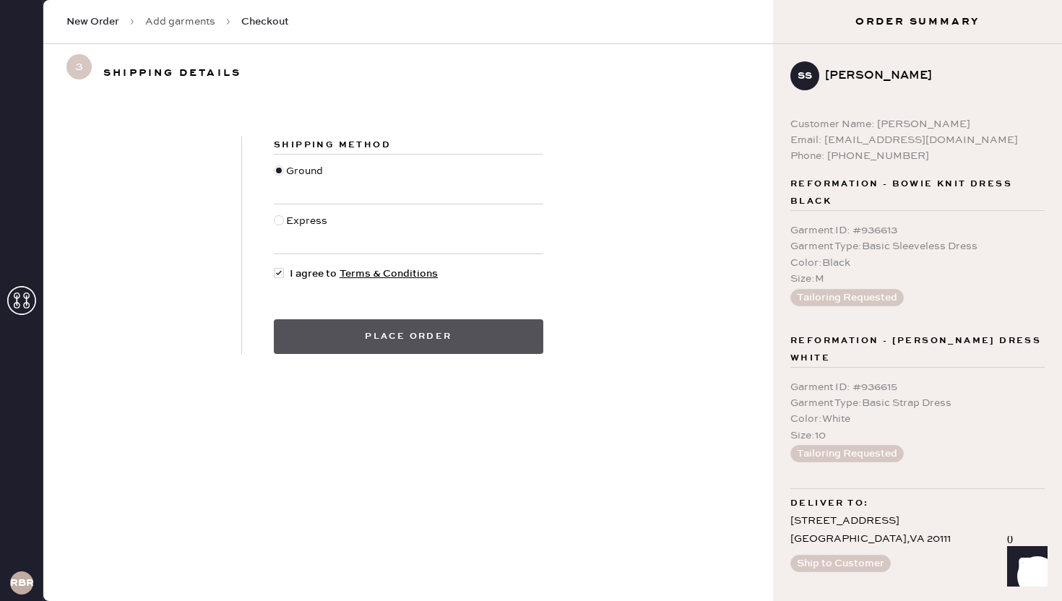
click at [375, 350] on button "Place order" at bounding box center [408, 336] width 269 height 35
